Goal: Information Seeking & Learning: Learn about a topic

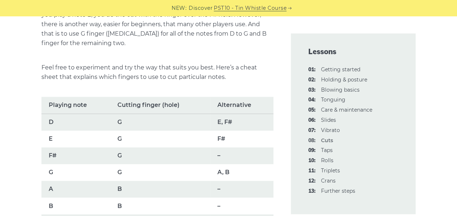
scroll to position [502, 0]
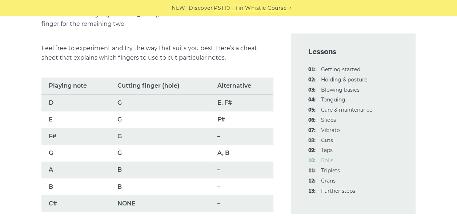
click at [328, 158] on link "10: Rolls" at bounding box center [327, 160] width 12 height 7
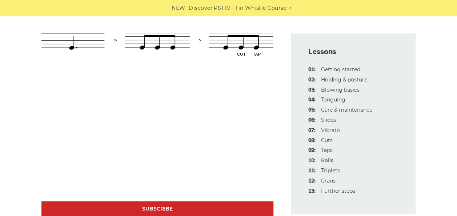
scroll to position [484, 0]
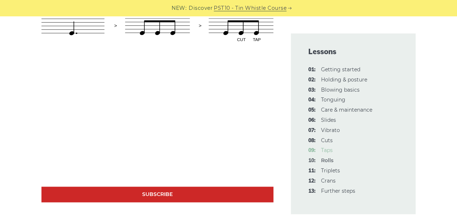
click at [330, 151] on link "09: Taps" at bounding box center [327, 150] width 12 height 7
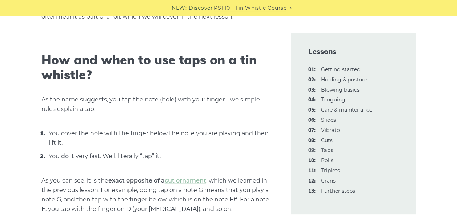
scroll to position [237, 0]
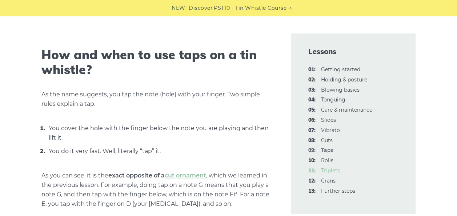
click at [333, 169] on link "11: Triplets" at bounding box center [330, 170] width 19 height 7
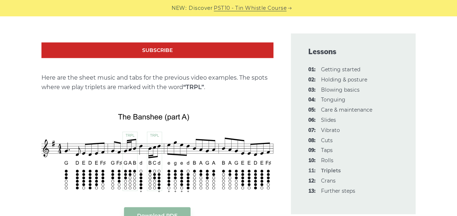
scroll to position [901, 0]
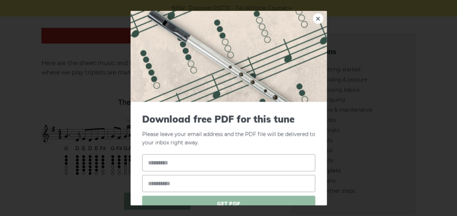
click at [369, 152] on div "× Download free PDF for this tune Please leave your email address and the PDF f…" at bounding box center [228, 108] width 457 height 216
click at [313, 17] on link "×" at bounding box center [318, 18] width 11 height 11
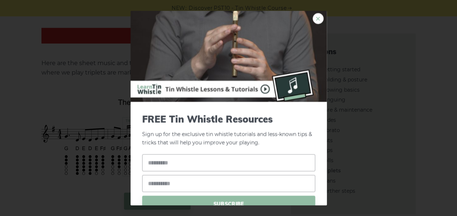
click at [313, 17] on link "×" at bounding box center [318, 18] width 11 height 11
